Goal: Task Accomplishment & Management: Manage account settings

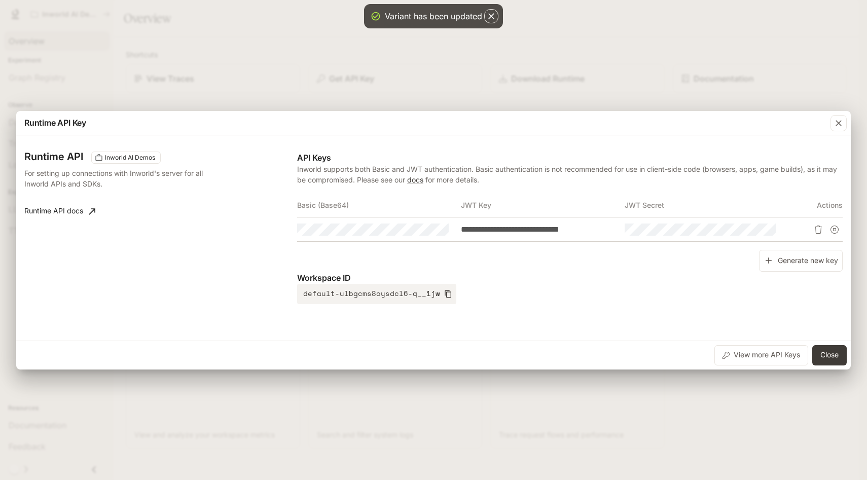
click at [635, 285] on div "Workspace ID default-ulbgcms8oysdcl6-q__1jw" at bounding box center [569, 288] width 545 height 32
click at [823, 231] on button "Delete API key" at bounding box center [818, 230] width 16 height 16
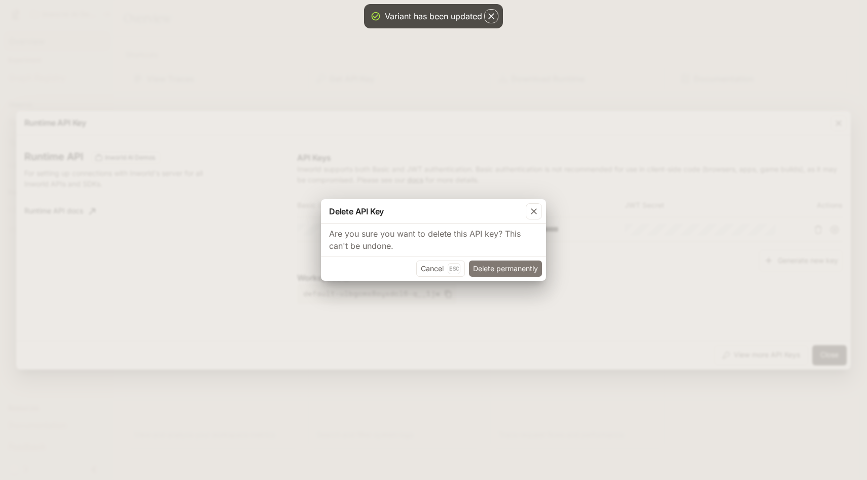
click at [506, 266] on button "Delete permanently" at bounding box center [505, 269] width 73 height 16
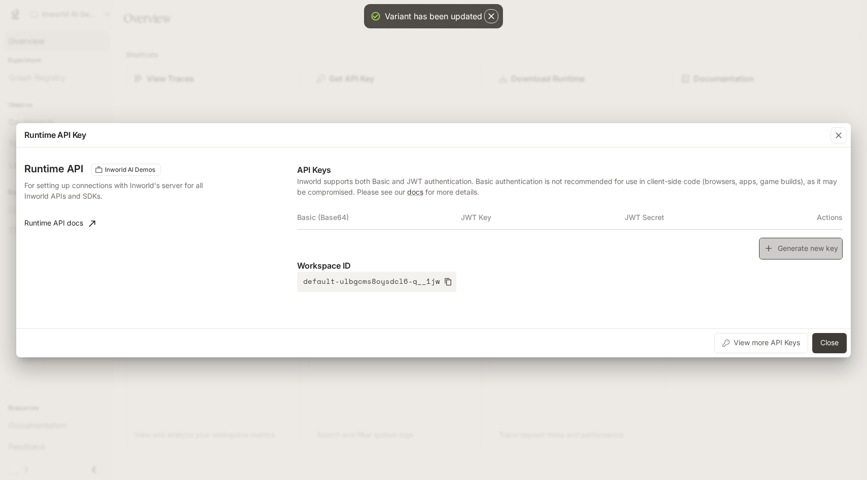
click at [775, 252] on button "Generate new key" at bounding box center [801, 249] width 84 height 22
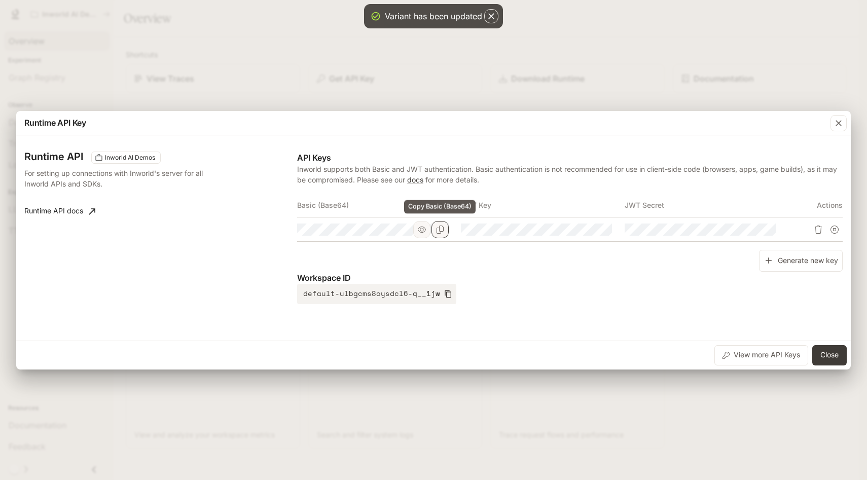
click at [439, 229] on icon "Copy Basic (Base64)" at bounding box center [440, 230] width 8 height 8
click at [594, 227] on div at bounding box center [594, 229] width 35 height 17
click at [606, 230] on icon "Copy Key" at bounding box center [604, 230] width 8 height 8
